Goal: Task Accomplishment & Management: Use online tool/utility

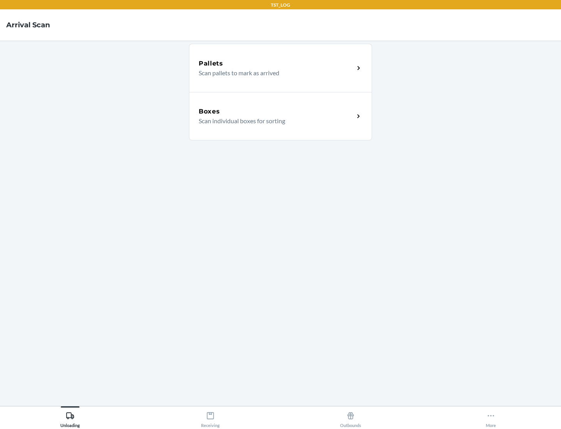
click at [276, 111] on div "Boxes" at bounding box center [277, 111] width 156 height 9
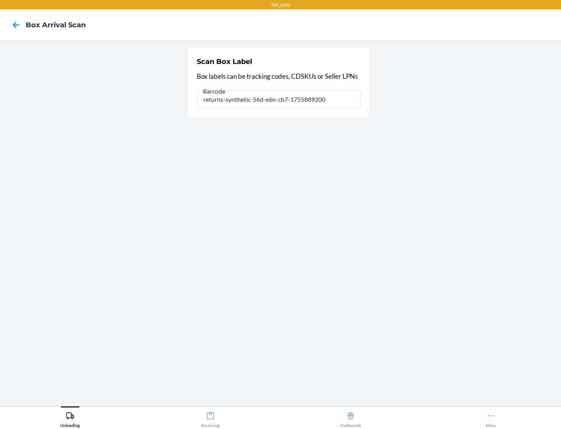
type input "returns-synthetic-56d-e6n-cb7-1755889200"
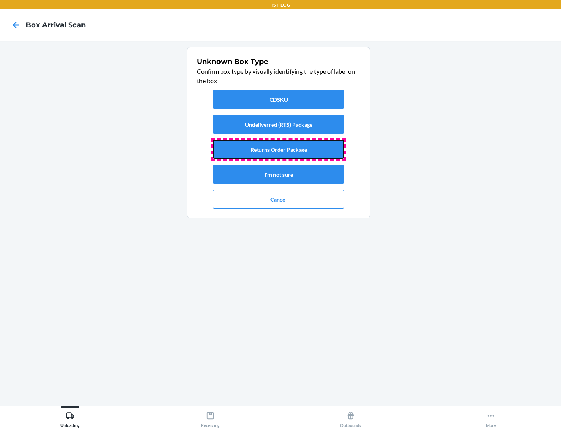
click at [279, 149] on button "Returns Order Package" at bounding box center [278, 149] width 131 height 19
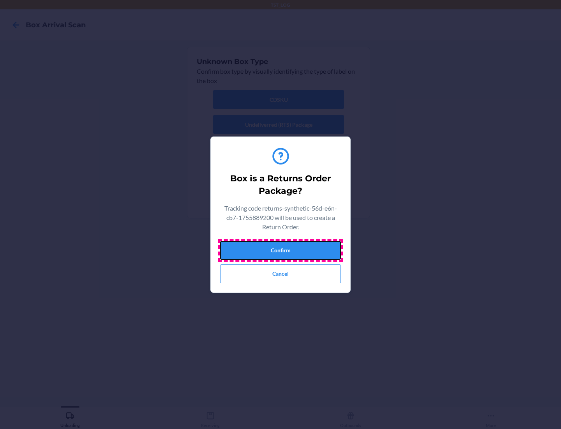
click at [281, 250] on button "Confirm" at bounding box center [280, 250] width 121 height 19
